Goal: Task Accomplishment & Management: Use online tool/utility

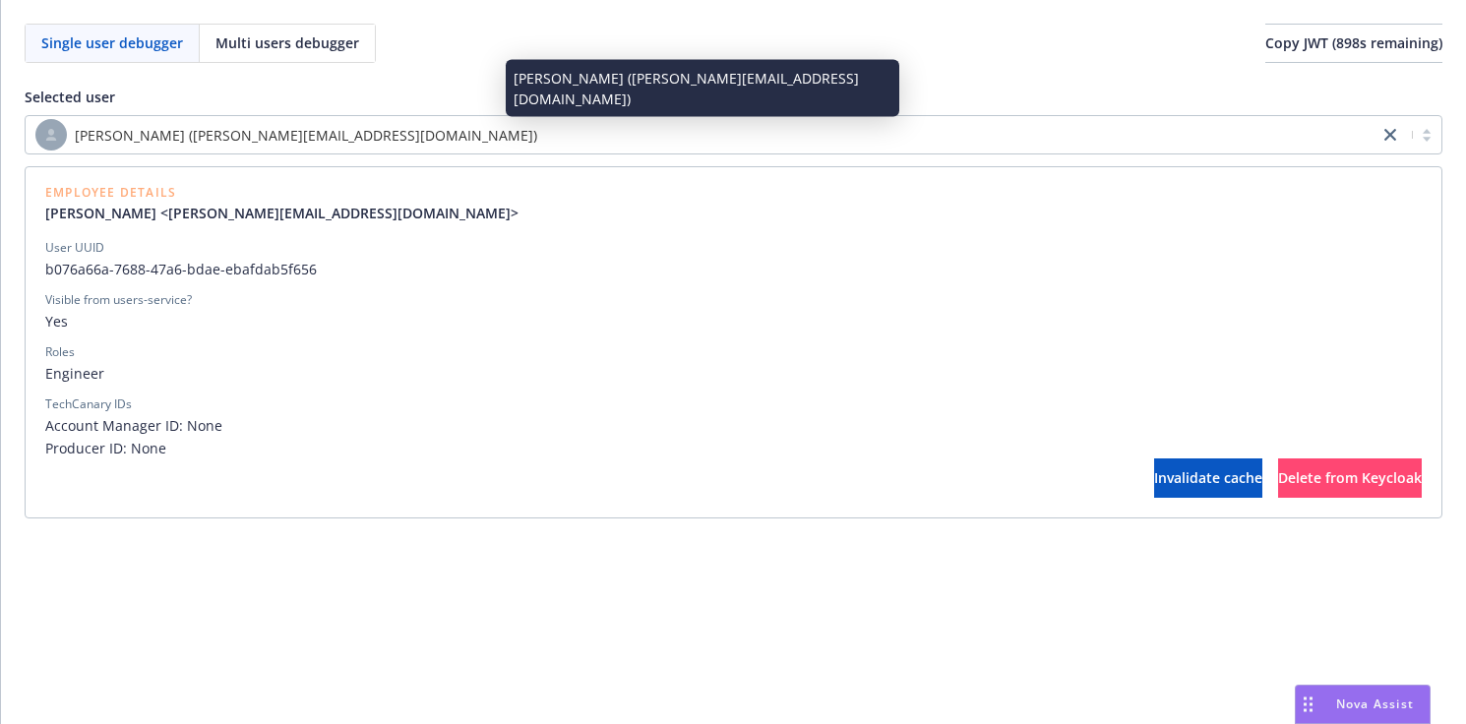
click at [415, 129] on div "[PERSON_NAME] ([PERSON_NAME][EMAIL_ADDRESS][DOMAIN_NAME])" at bounding box center [701, 134] width 1333 height 31
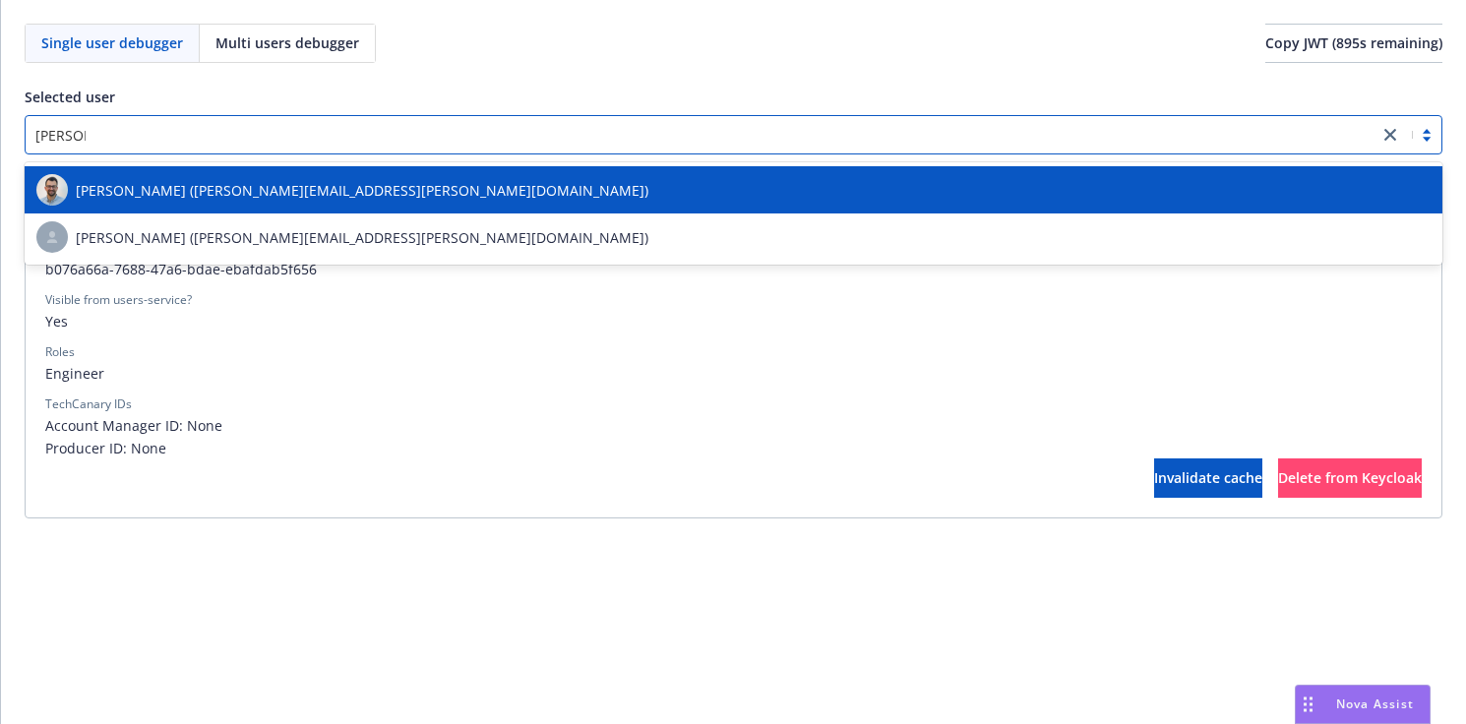
type input "[PERSON_NAME]"
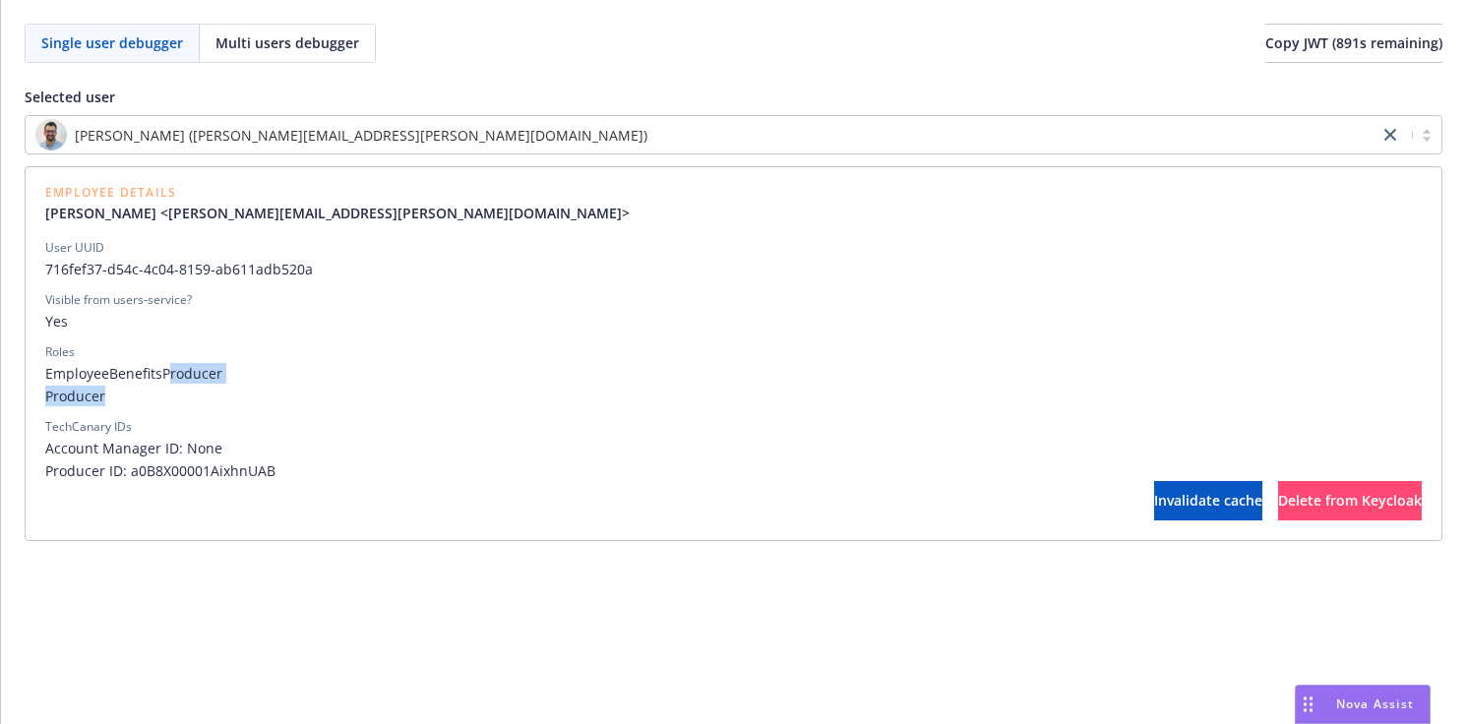
drag, startPoint x: 165, startPoint y: 376, endPoint x: 184, endPoint y: 398, distance: 29.3
click at [184, 398] on div "EmployeeBenefitsProducer Producer" at bounding box center [733, 384] width 1376 height 43
click at [184, 398] on span "Producer" at bounding box center [733, 396] width 1376 height 21
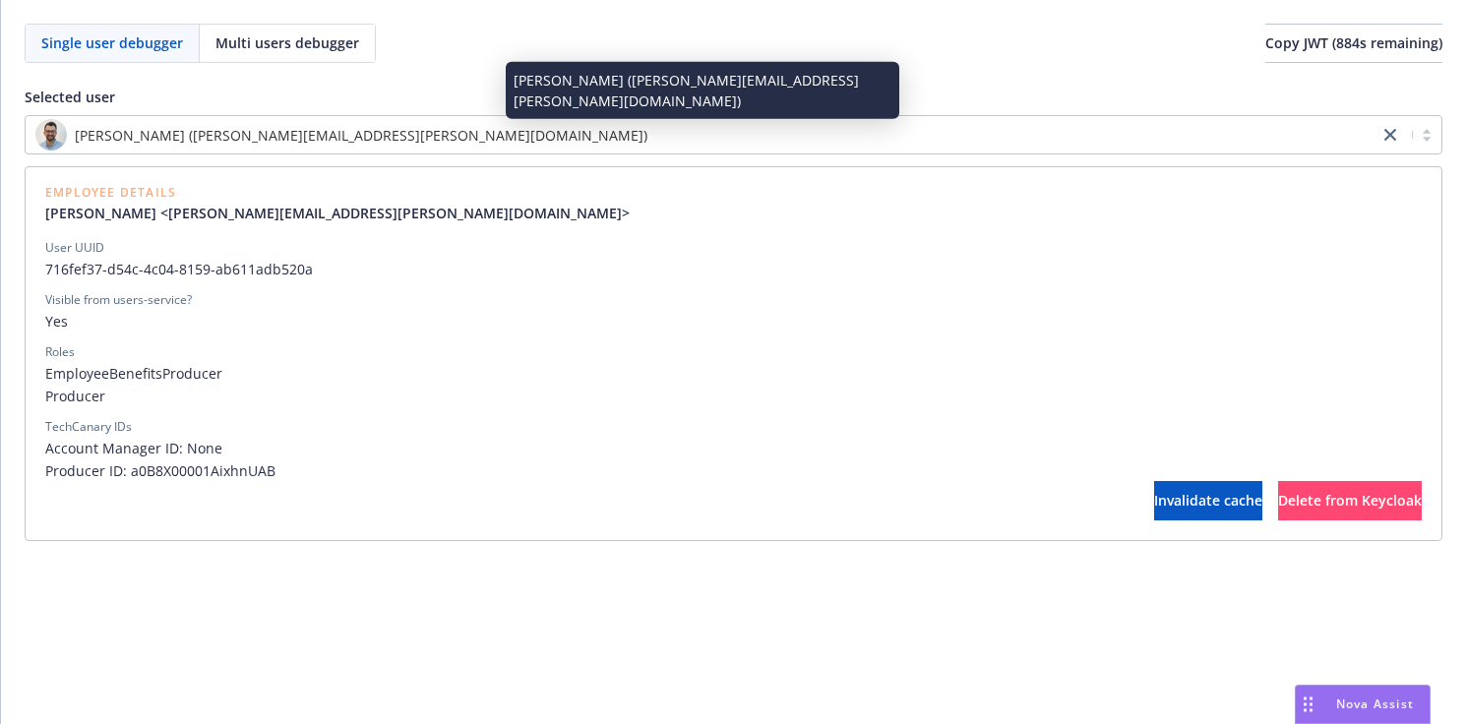
click at [717, 144] on div "[PERSON_NAME] ([PERSON_NAME][EMAIL_ADDRESS][PERSON_NAME][DOMAIN_NAME])" at bounding box center [701, 134] width 1333 height 31
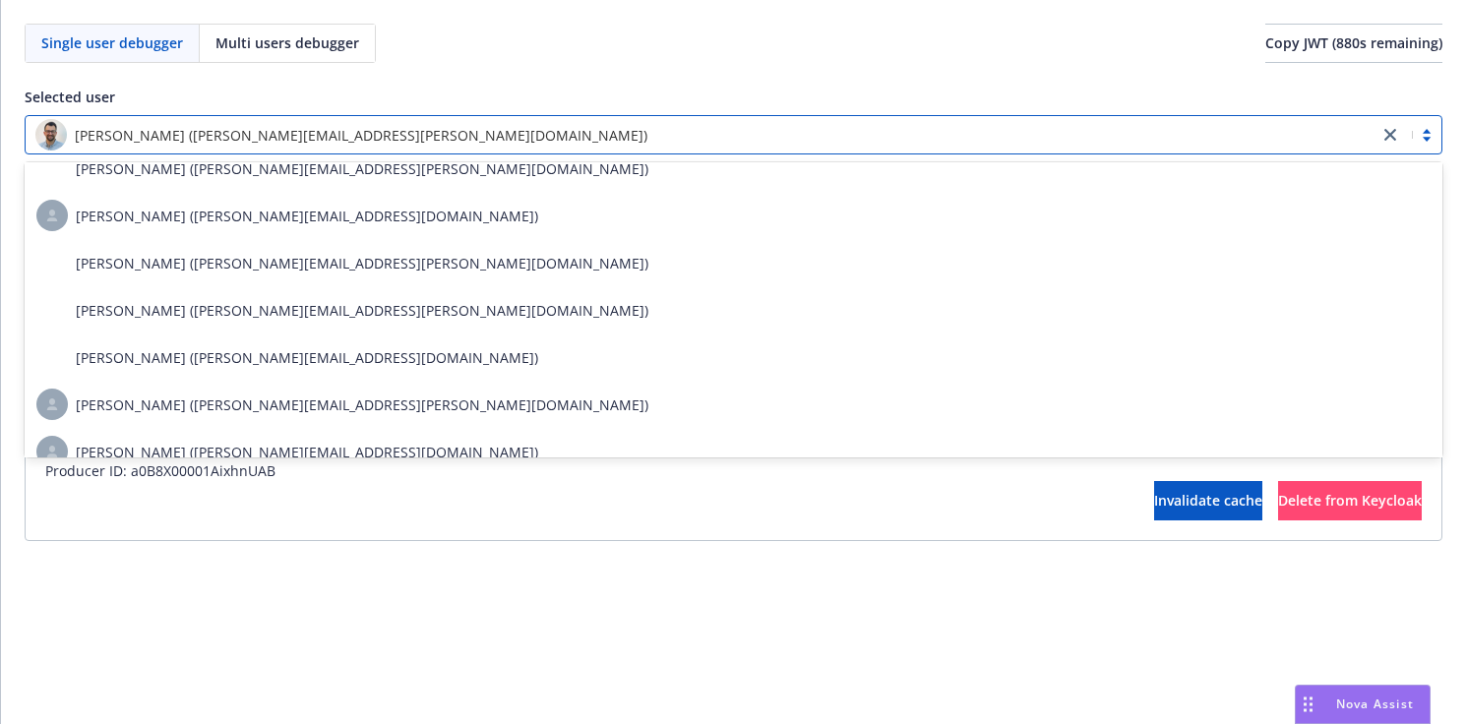
scroll to position [6904, 0]
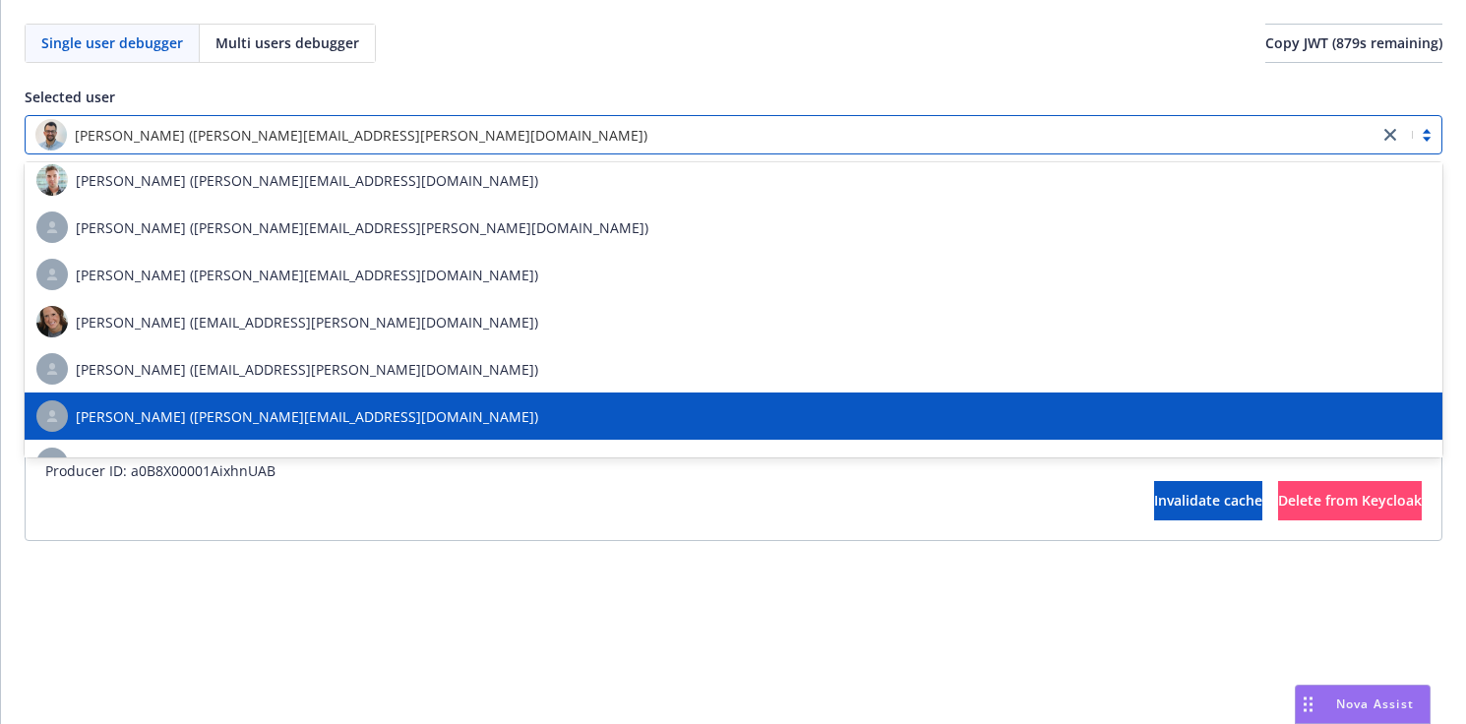
click at [528, 628] on div "Single user debugger Multi users debugger Copy JWT ( 879 s remaining) Selected …" at bounding box center [733, 362] width 1465 height 724
